Goal: Task Accomplishment & Management: Complete application form

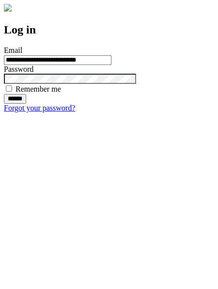
type input "**********"
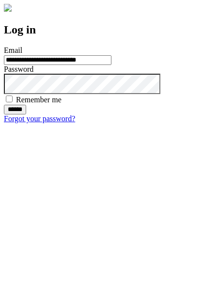
click at [26, 114] on input "******" at bounding box center [15, 110] width 22 height 10
